Goal: Find specific page/section

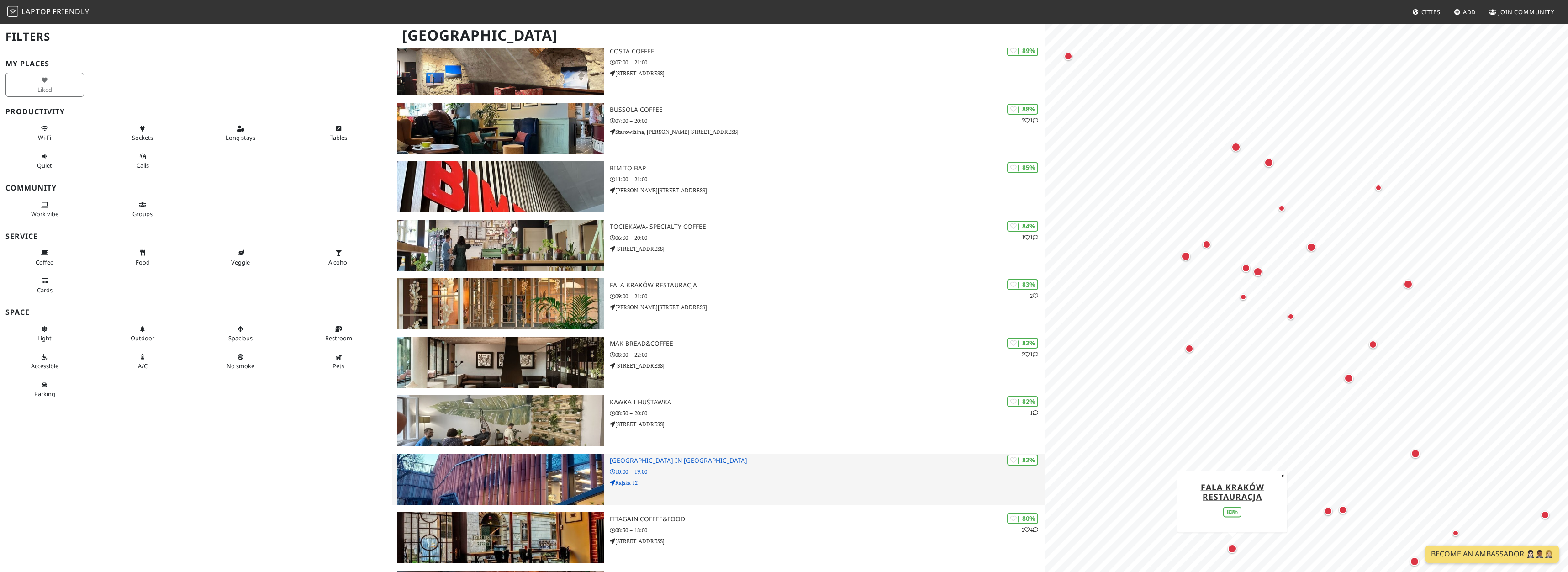
scroll to position [224, 0]
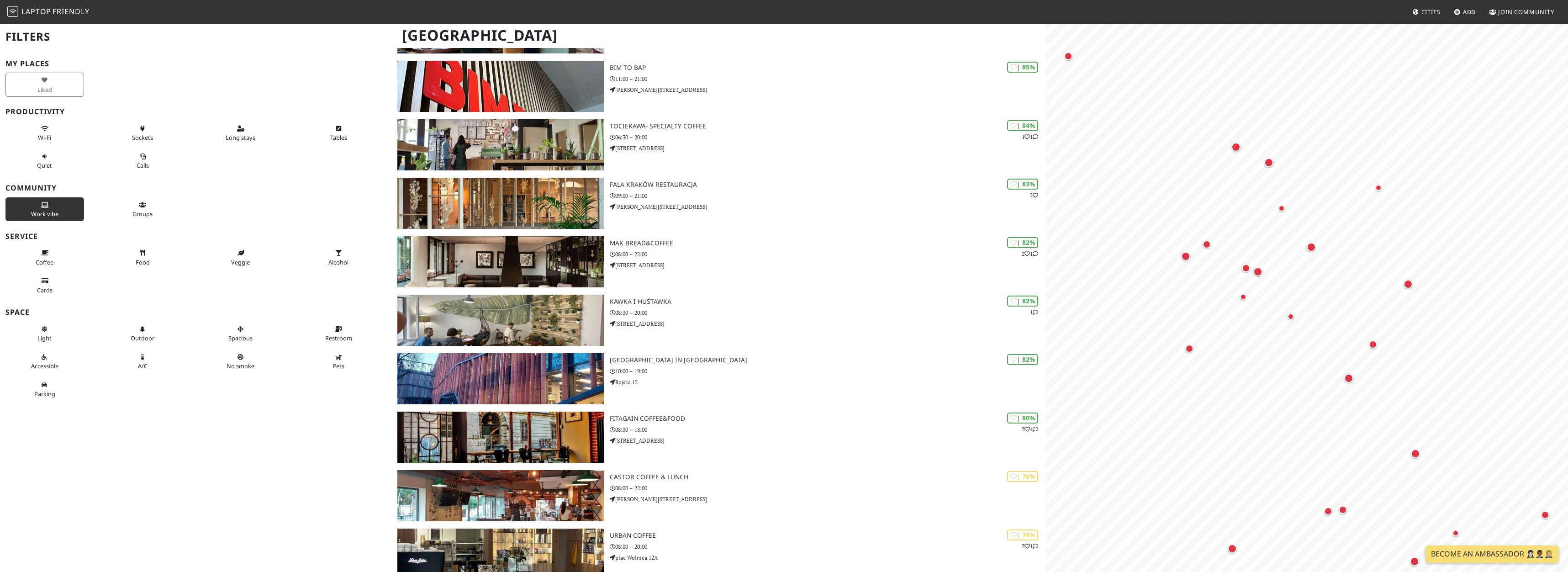
click at [72, 205] on button "Work vibe" at bounding box center [44, 210] width 79 height 24
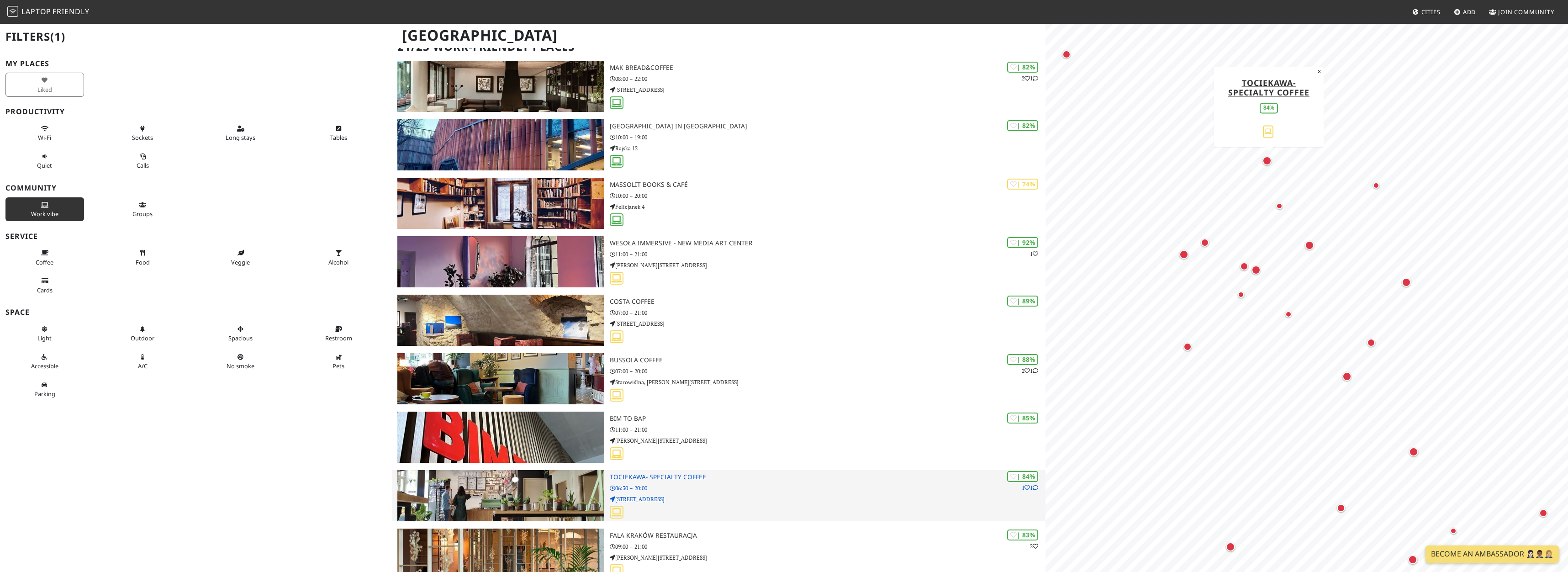
scroll to position [5, 0]
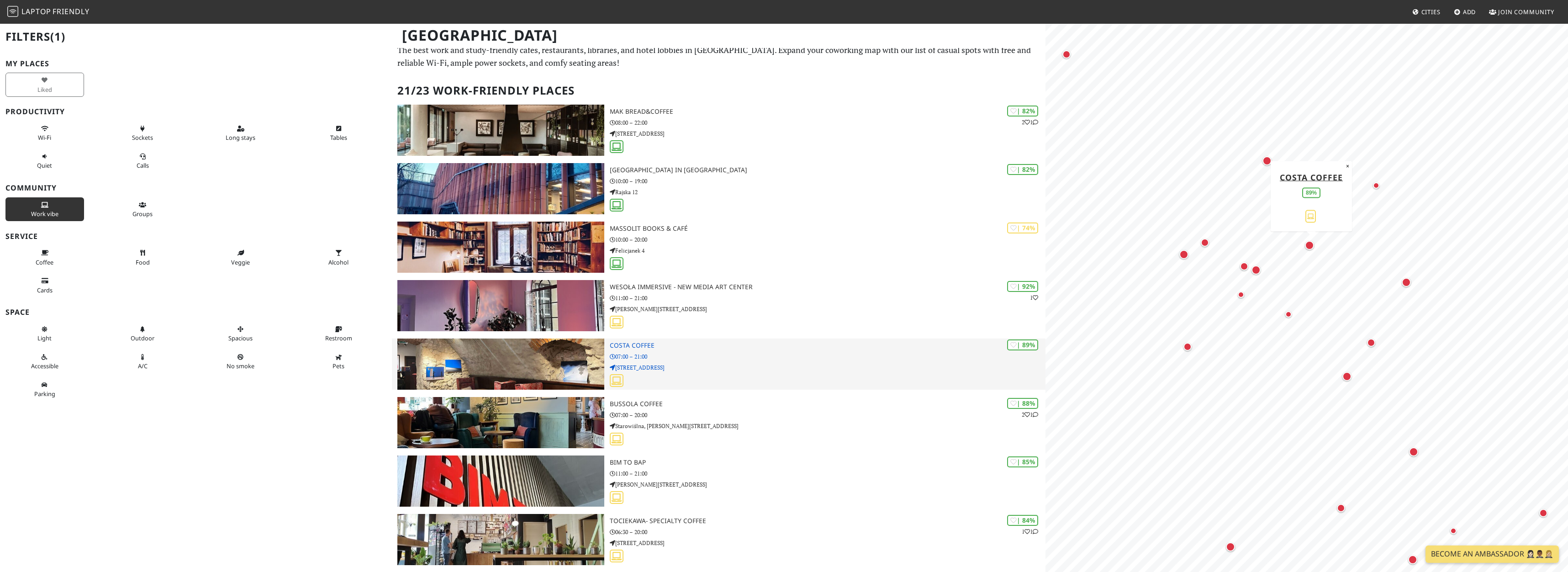
click at [514, 345] on img at bounding box center [501, 364] width 207 height 51
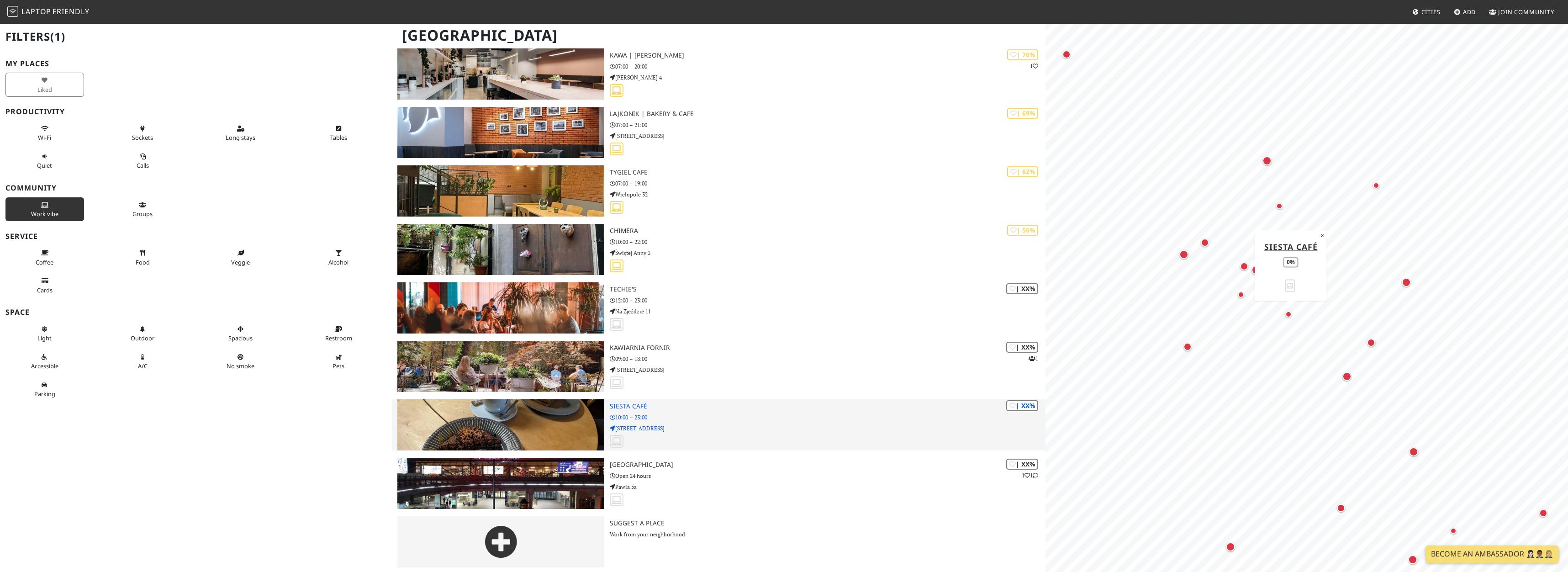
scroll to position [825, 0]
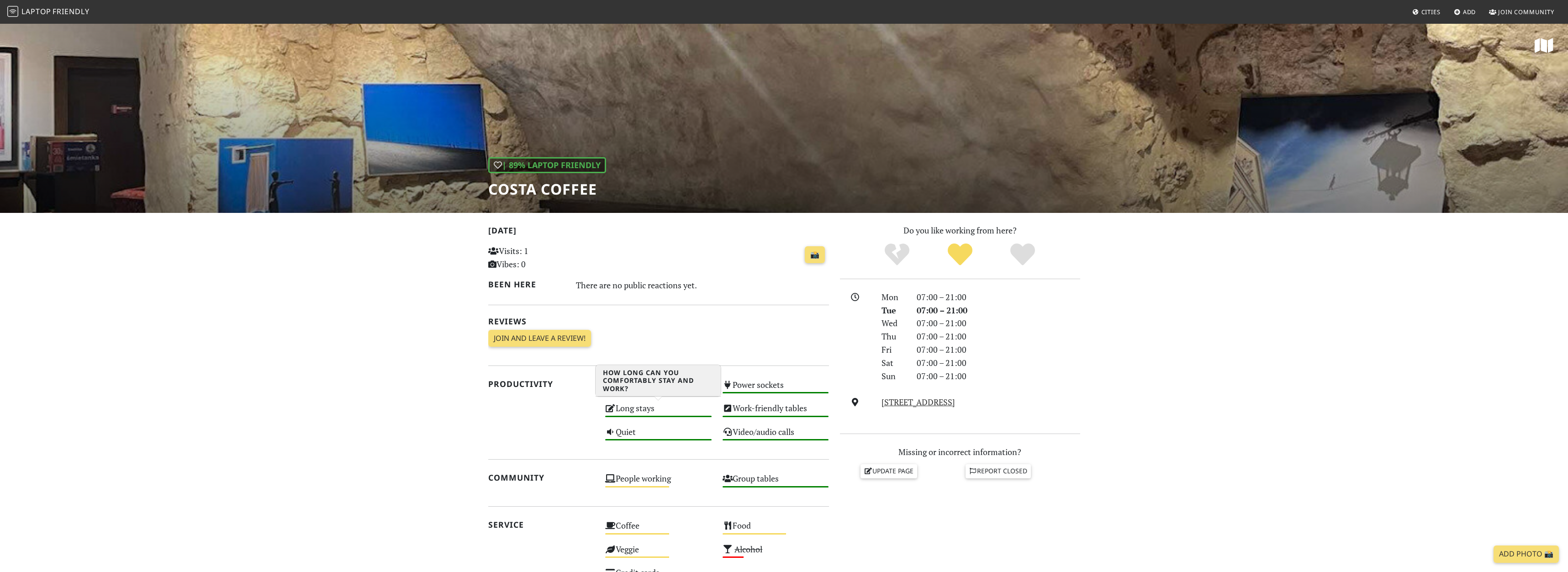
click at [631, 413] on div "Long stays High" at bounding box center [658, 412] width 117 height 23
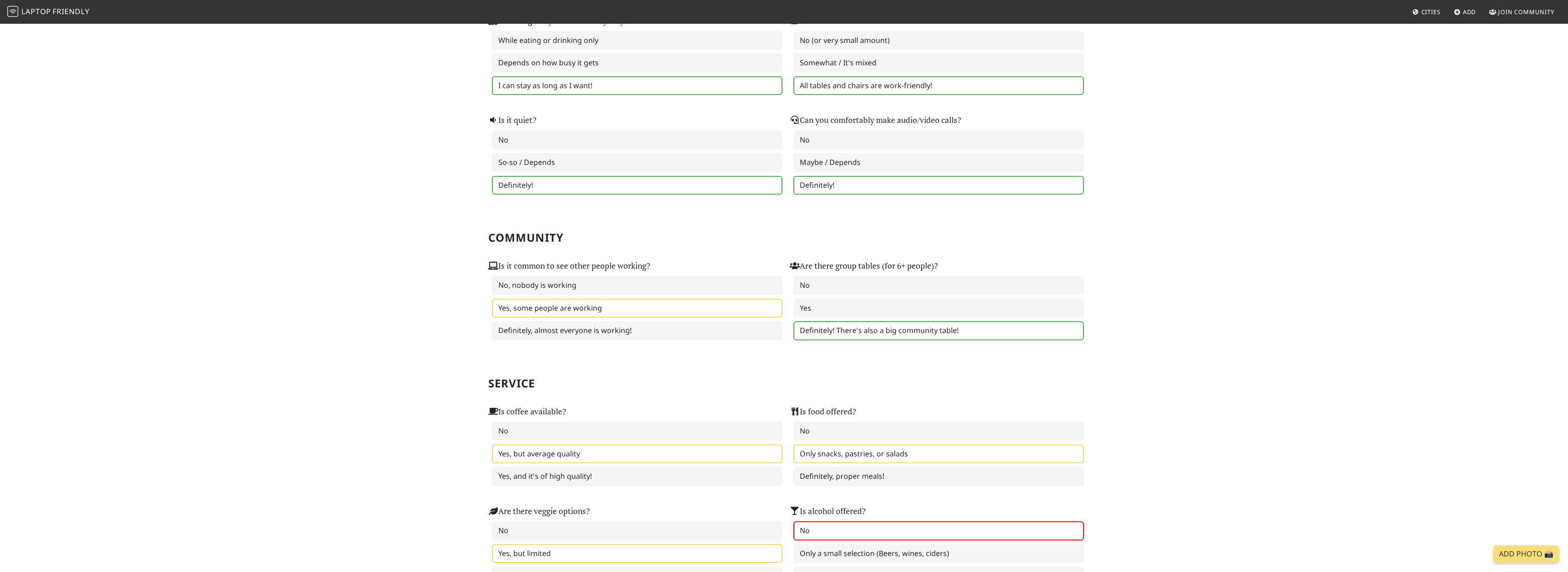
scroll to position [275, 0]
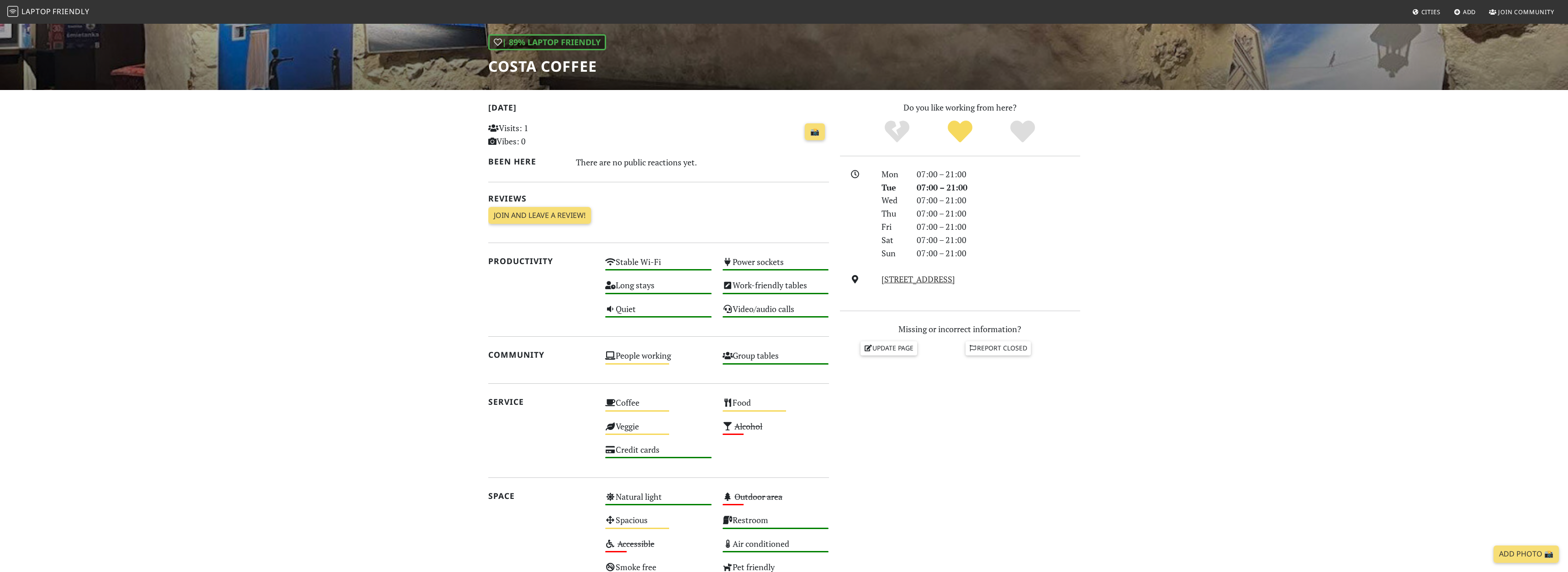
scroll to position [291, 0]
